Goal: Information Seeking & Learning: Find specific fact

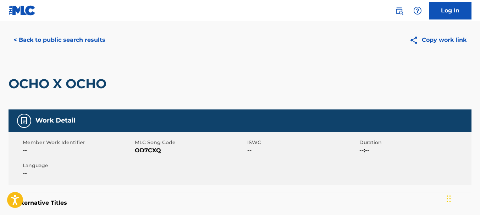
scroll to position [111, 0]
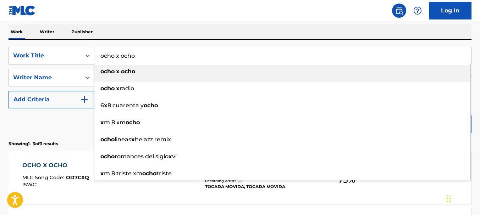
drag, startPoint x: 141, startPoint y: 56, endPoint x: 102, endPoint y: 57, distance: 39.4
click at [102, 57] on input "ocho x ocho" at bounding box center [282, 55] width 377 height 17
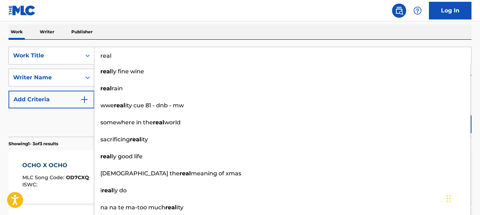
type input "real"
click at [122, 23] on div "The MLC Public Work Search The accuracy and completeness of The MLC's data is d…" at bounding box center [240, 138] width 480 height 421
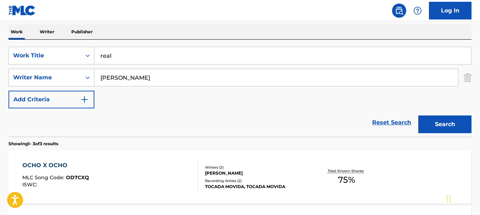
drag, startPoint x: 122, startPoint y: 81, endPoint x: 99, endPoint y: 81, distance: 23.4
click at [99, 81] on input "[PERSON_NAME]" at bounding box center [276, 77] width 364 height 17
type input "[PERSON_NAME]"
click at [440, 124] on button "Search" at bounding box center [445, 125] width 53 height 18
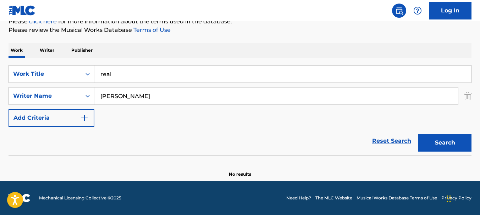
scroll to position [93, 0]
click at [440, 139] on button "Search" at bounding box center [445, 143] width 53 height 18
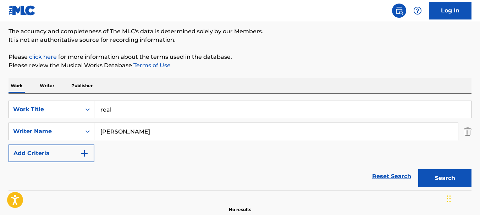
click at [111, 111] on input "real" at bounding box center [282, 109] width 377 height 17
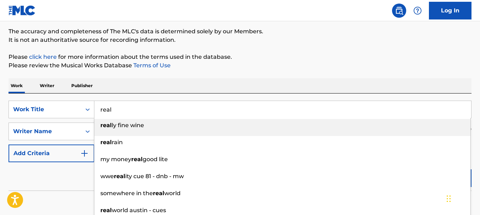
drag, startPoint x: 111, startPoint y: 111, endPoint x: 102, endPoint y: 114, distance: 9.9
click at [102, 113] on input "real" at bounding box center [282, 109] width 377 height 17
click at [111, 111] on input "real" at bounding box center [282, 109] width 377 height 17
drag, startPoint x: 114, startPoint y: 109, endPoint x: 101, endPoint y: 111, distance: 13.6
click at [101, 111] on input "real" at bounding box center [282, 109] width 377 height 17
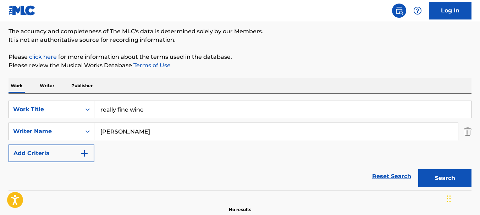
click at [436, 181] on button "Search" at bounding box center [445, 179] width 53 height 18
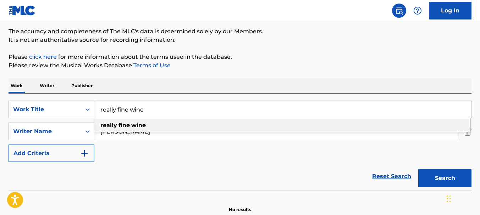
drag, startPoint x: 153, startPoint y: 109, endPoint x: 95, endPoint y: 111, distance: 57.5
click at [97, 110] on input "really fine wine" at bounding box center [282, 109] width 377 height 17
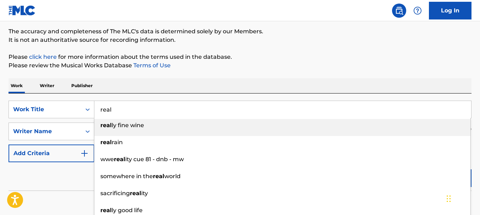
click at [100, 110] on input "real" at bounding box center [282, 109] width 377 height 17
click at [106, 110] on input "real" at bounding box center [282, 109] width 377 height 17
type input "real"
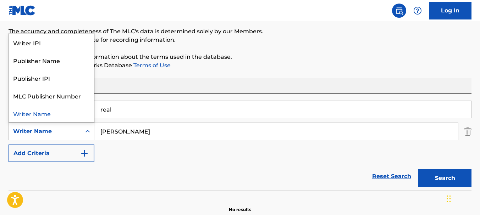
click at [88, 130] on icon "Search Form" at bounding box center [87, 131] width 7 height 7
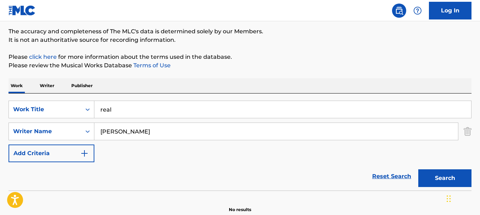
drag, startPoint x: 178, startPoint y: 130, endPoint x: 97, endPoint y: 137, distance: 81.9
click at [97, 137] on input "[PERSON_NAME]" at bounding box center [276, 131] width 364 height 17
type input "[PERSON_NAME]"
click at [450, 180] on button "Search" at bounding box center [445, 179] width 53 height 18
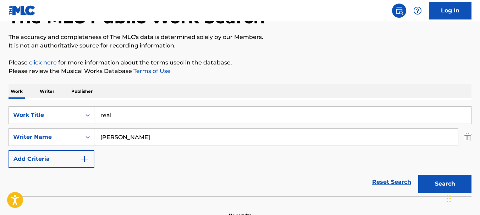
scroll to position [0, 0]
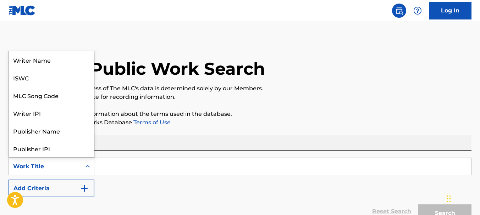
click at [89, 169] on icon "Search Form" at bounding box center [87, 166] width 7 height 7
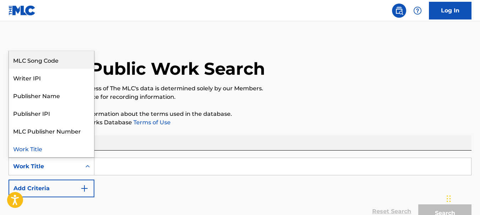
click at [67, 61] on div "MLC Song Code" at bounding box center [51, 60] width 85 height 18
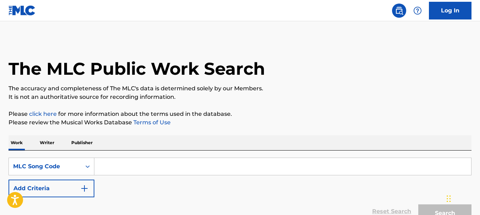
click at [118, 172] on input "Search Form" at bounding box center [282, 166] width 377 height 17
type input "real"
click at [431, 210] on button "Search" at bounding box center [445, 214] width 53 height 18
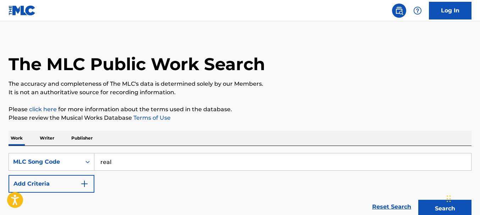
scroll to position [71, 0]
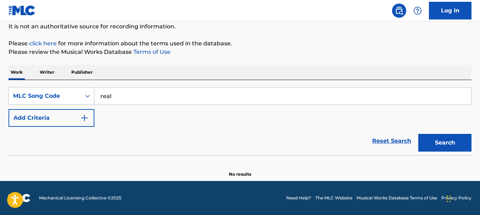
click at [447, 149] on button "Search" at bounding box center [445, 143] width 53 height 18
